Goal: Download file/media

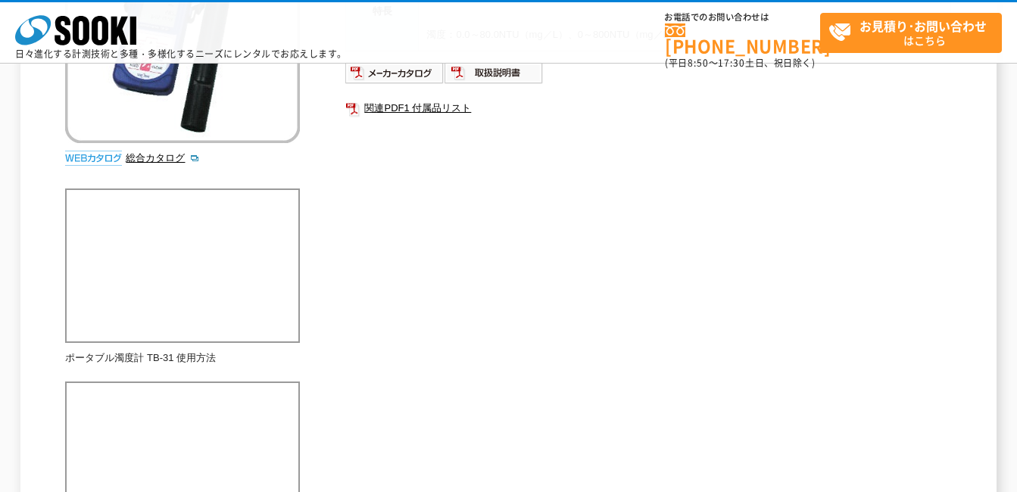
scroll to position [227, 0]
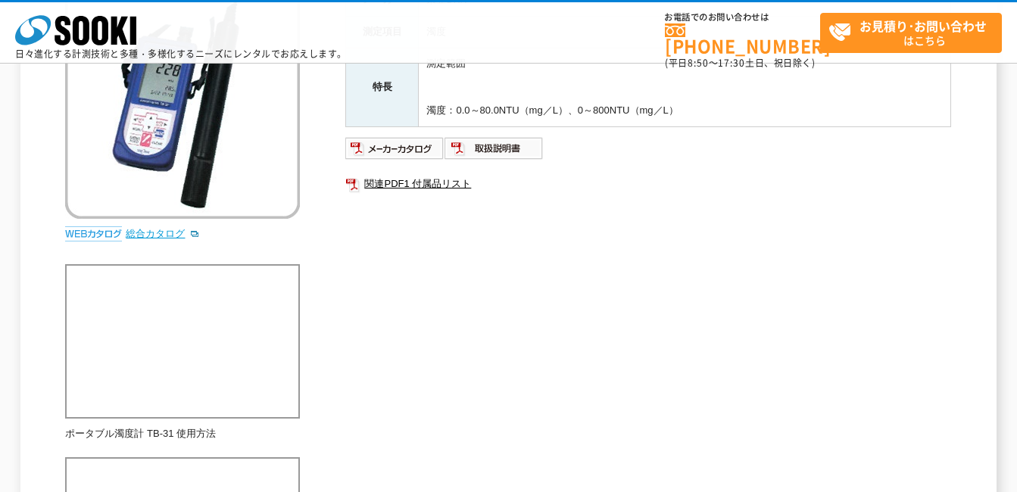
click at [161, 233] on link "総合カタログ" at bounding box center [163, 233] width 74 height 11
